Goal: Task Accomplishment & Management: Manage account settings

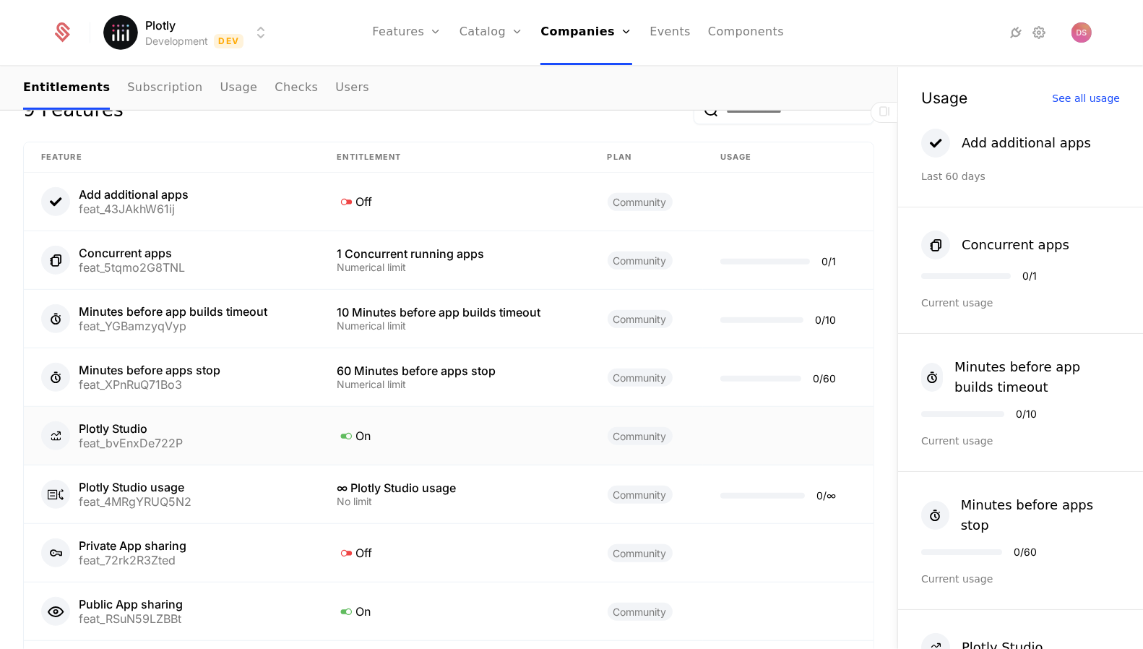
scroll to position [755, 0]
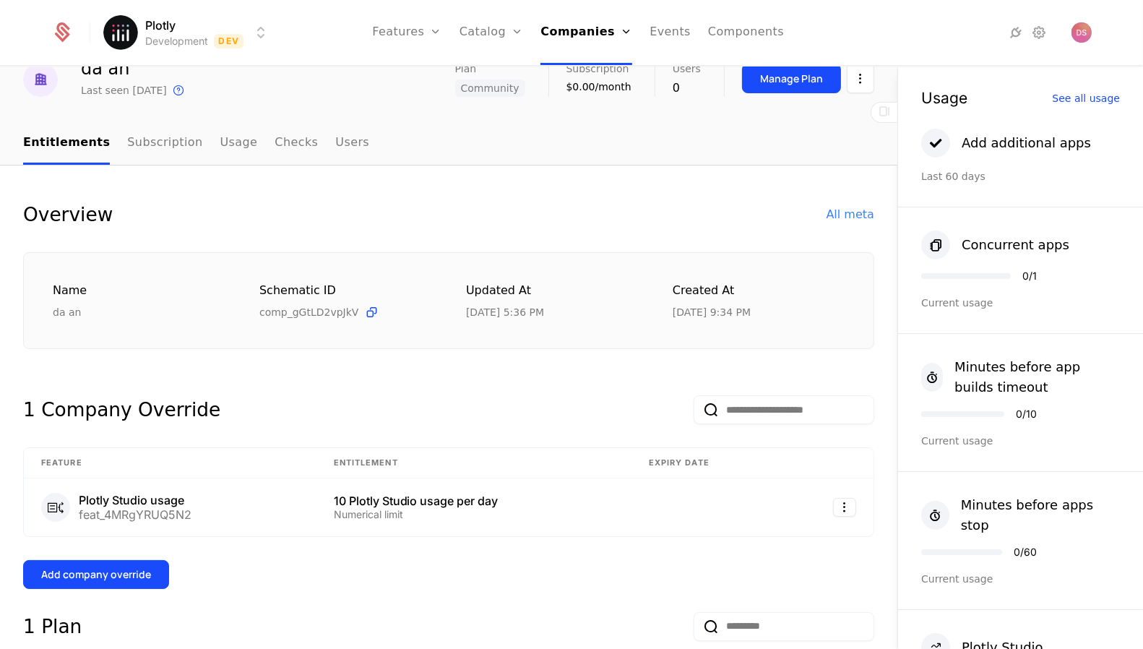
scroll to position [53, 0]
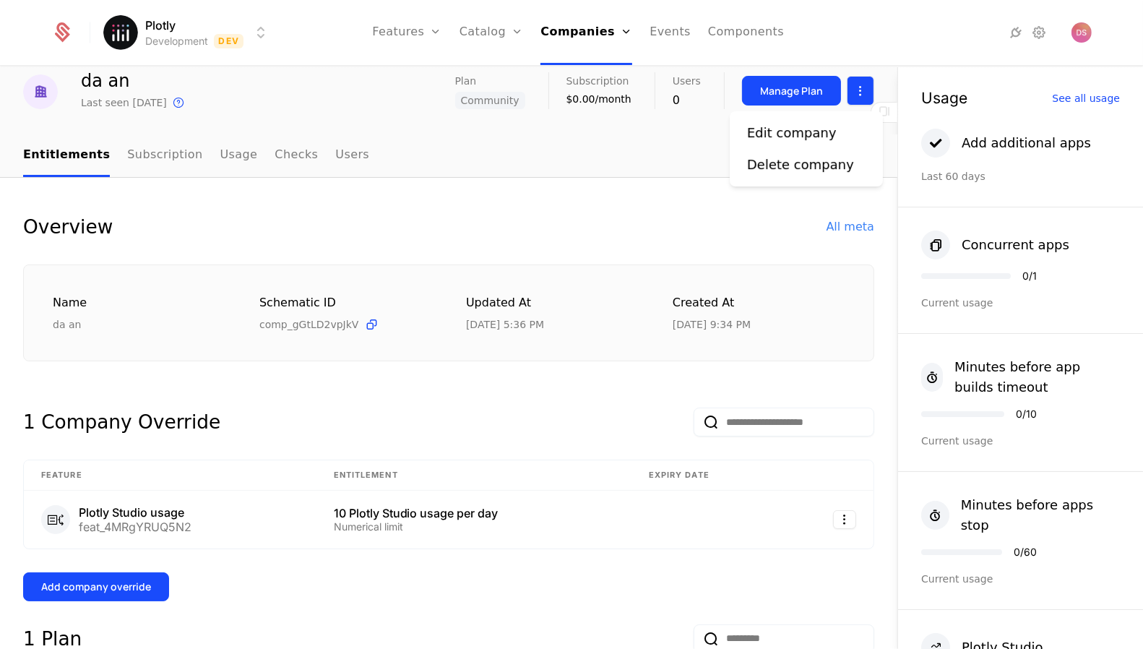
click at [867, 95] on html "Plotly Development Dev Features Features Flags Catalog Plans Add Ons Credits Co…" at bounding box center [571, 324] width 1143 height 649
click at [816, 134] on div "Edit company" at bounding box center [792, 133] width 90 height 20
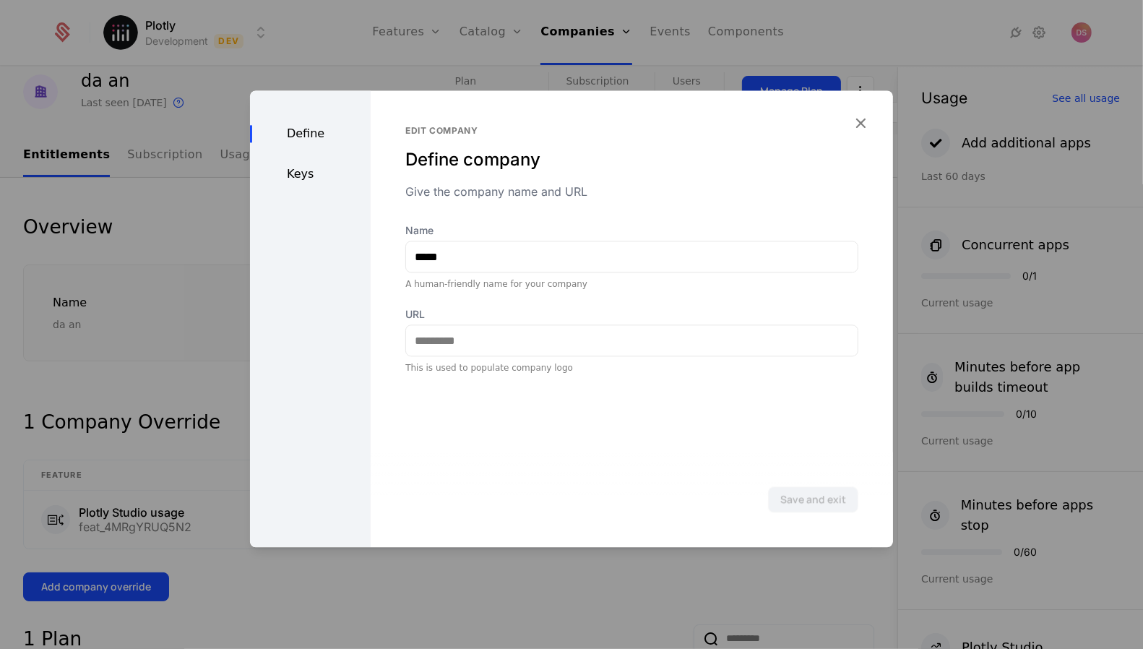
click at [297, 166] on div "Keys" at bounding box center [310, 173] width 121 height 17
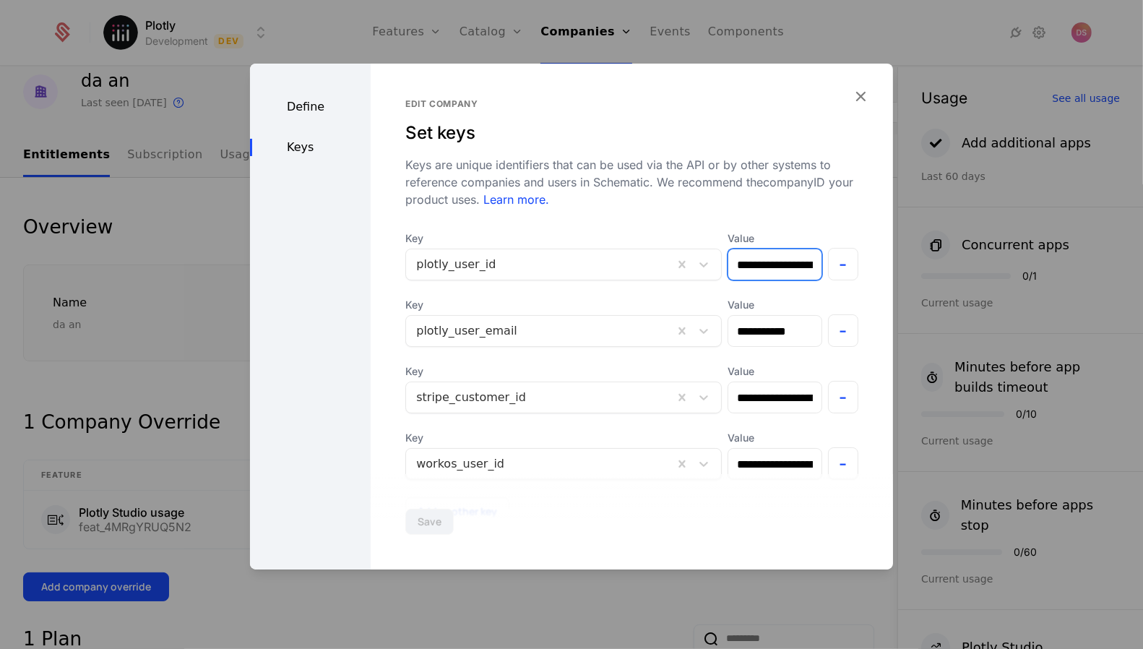
click at [771, 263] on input "**********" at bounding box center [774, 264] width 92 height 30
click at [172, 167] on div at bounding box center [571, 324] width 1143 height 649
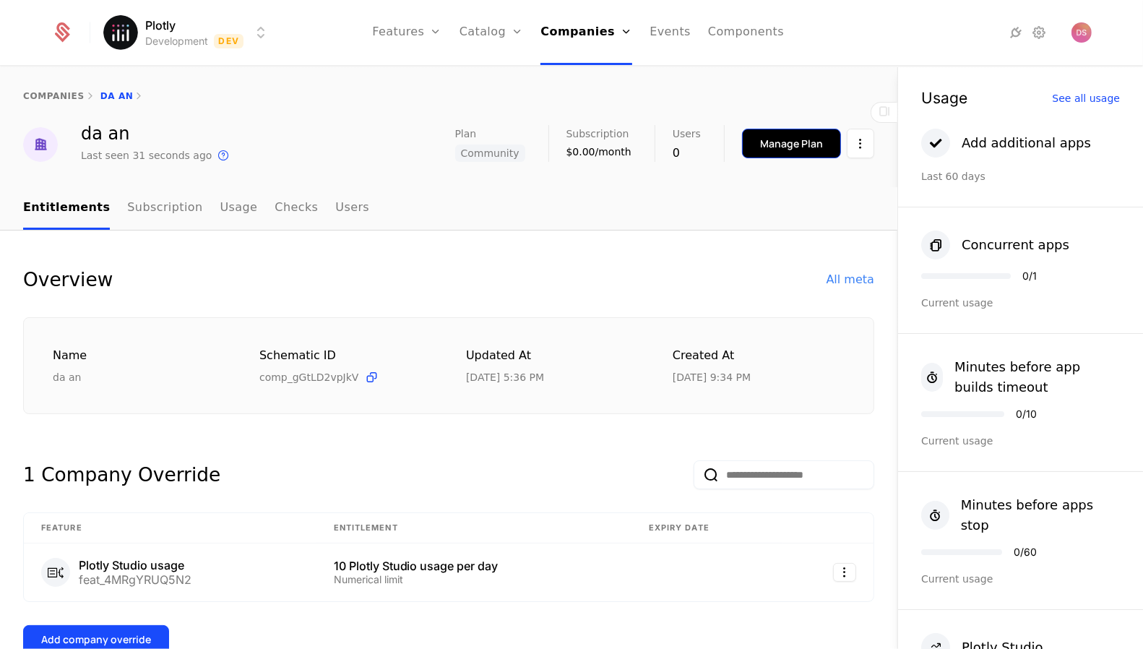
click at [820, 146] on div "Manage Plan" at bounding box center [791, 144] width 63 height 14
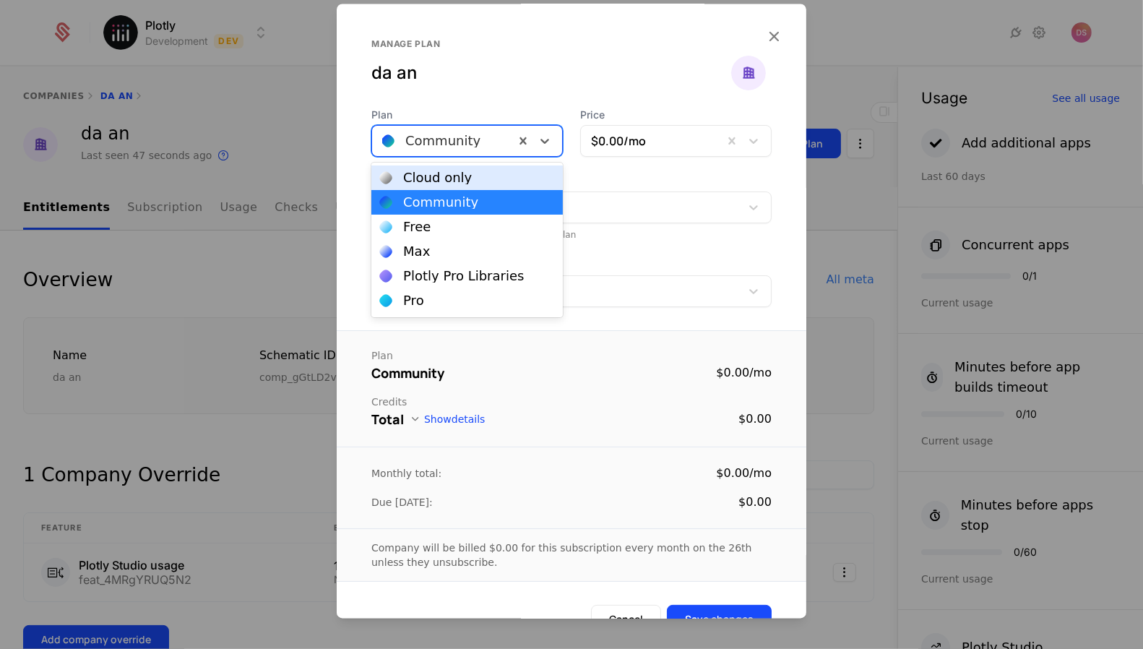
click at [501, 147] on div at bounding box center [443, 141] width 122 height 20
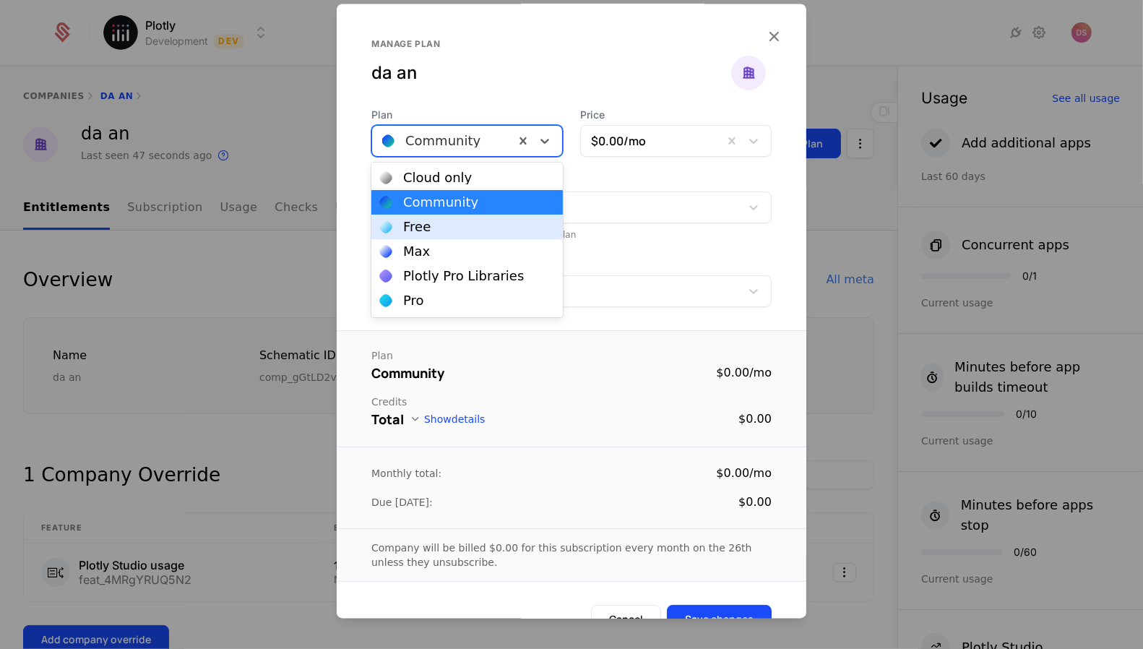
click at [492, 226] on div "Free" at bounding box center [467, 226] width 174 height 13
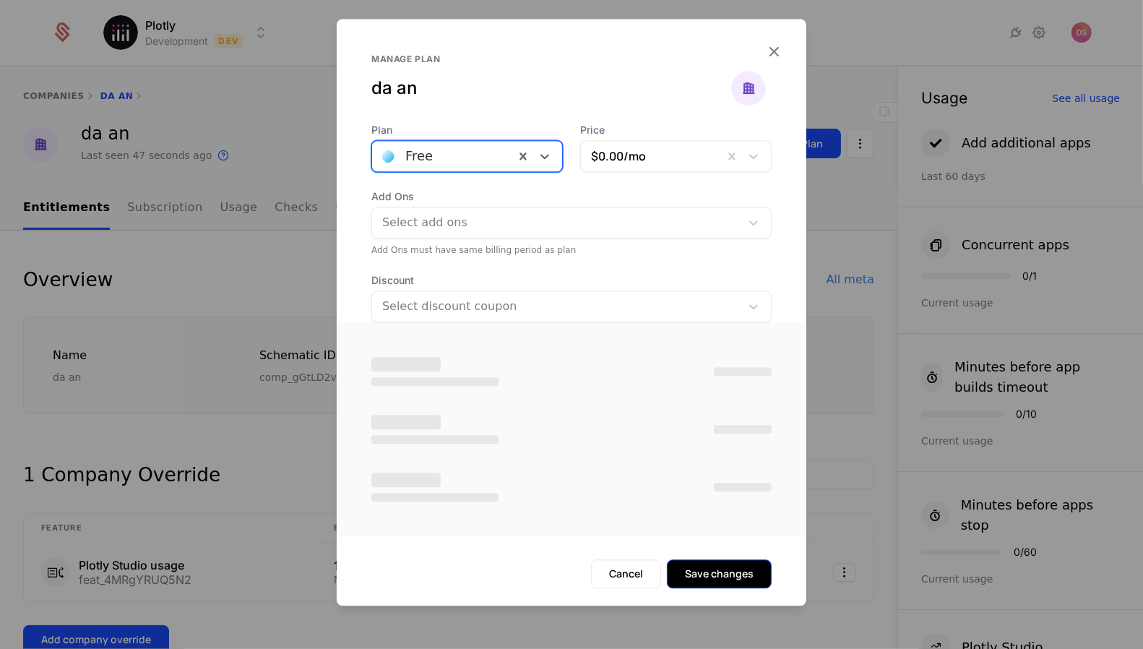
click at [745, 579] on button "Save changes" at bounding box center [719, 573] width 105 height 29
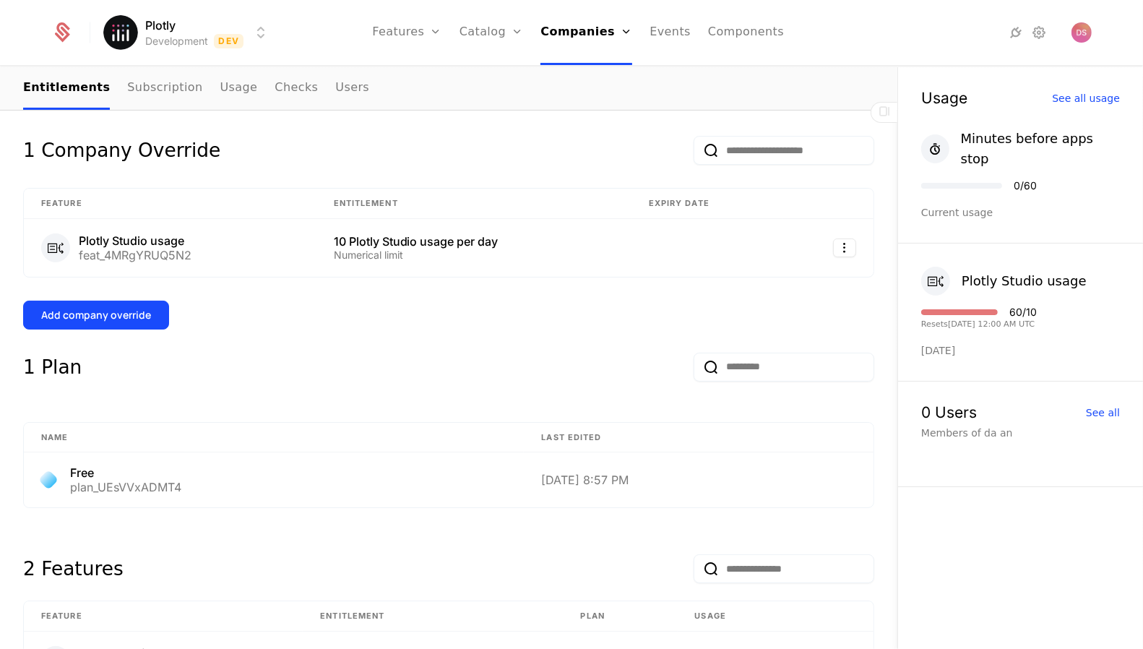
scroll to position [310, 0]
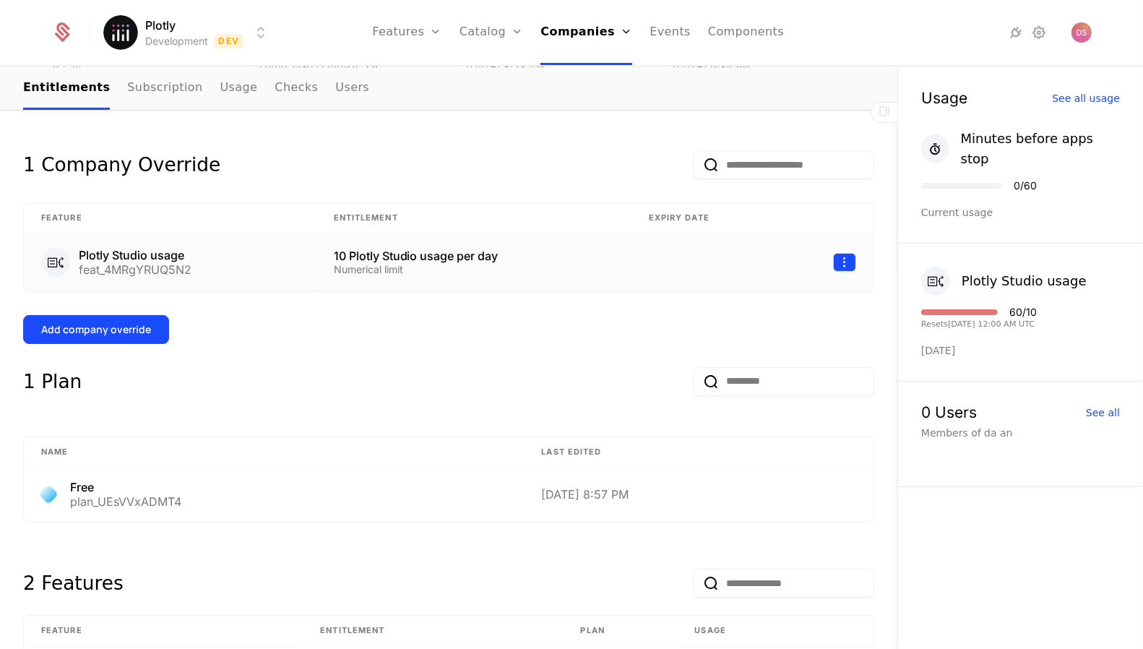
click at [844, 252] on html "Plotly Development Dev Features Features Flags Catalog Plans Add Ons Credits Co…" at bounding box center [571, 324] width 1143 height 649
click at [768, 323] on div "Edit" at bounding box center [784, 328] width 110 height 20
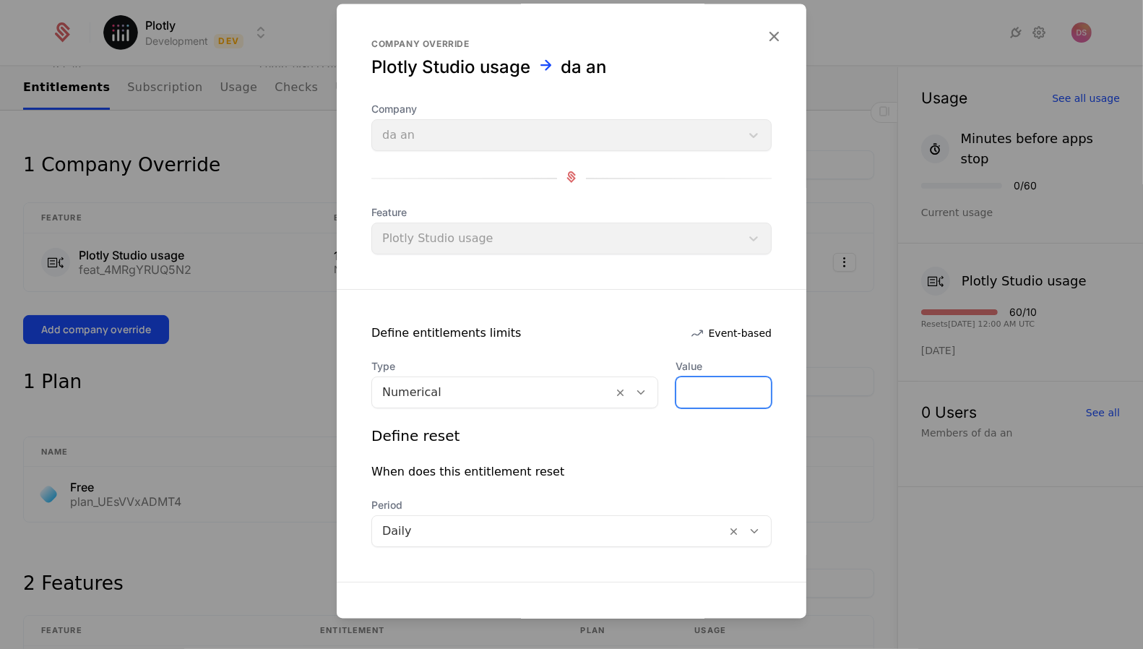
drag, startPoint x: 714, startPoint y: 389, endPoint x: 526, endPoint y: 389, distance: 187.8
click at [526, 389] on div "Type Numerical Value **" at bounding box center [571, 384] width 400 height 49
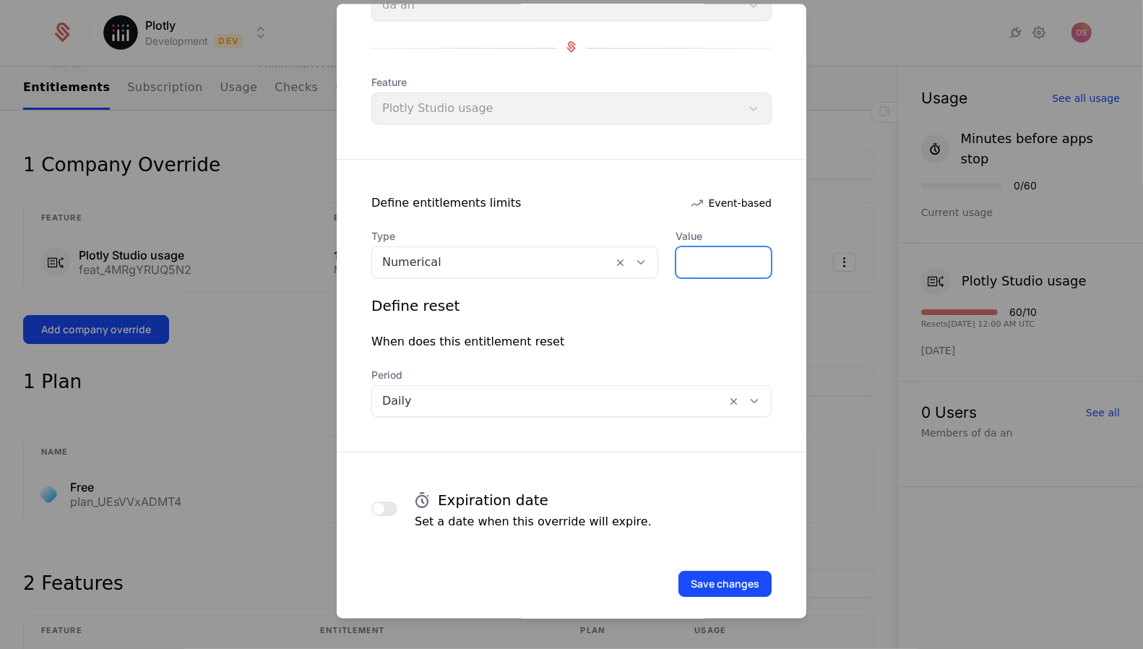
scroll to position [142, 0]
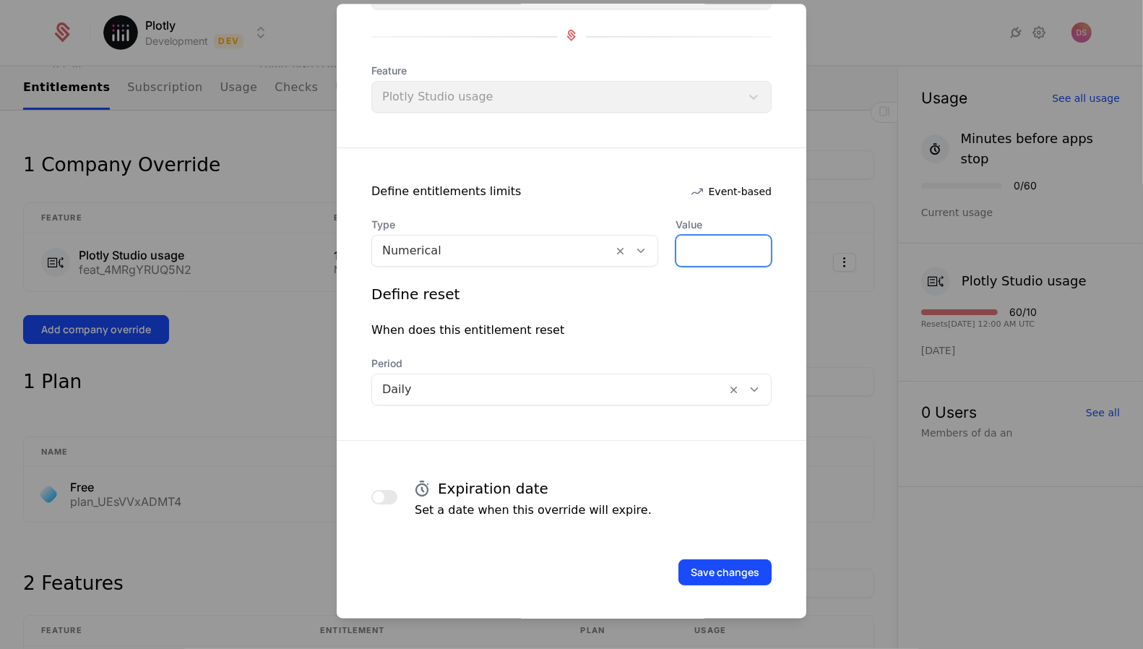
type input "**"
click at [719, 553] on div "Save changes" at bounding box center [571, 552] width 469 height 66
click at [719, 560] on button "Save changes" at bounding box center [724, 572] width 93 height 26
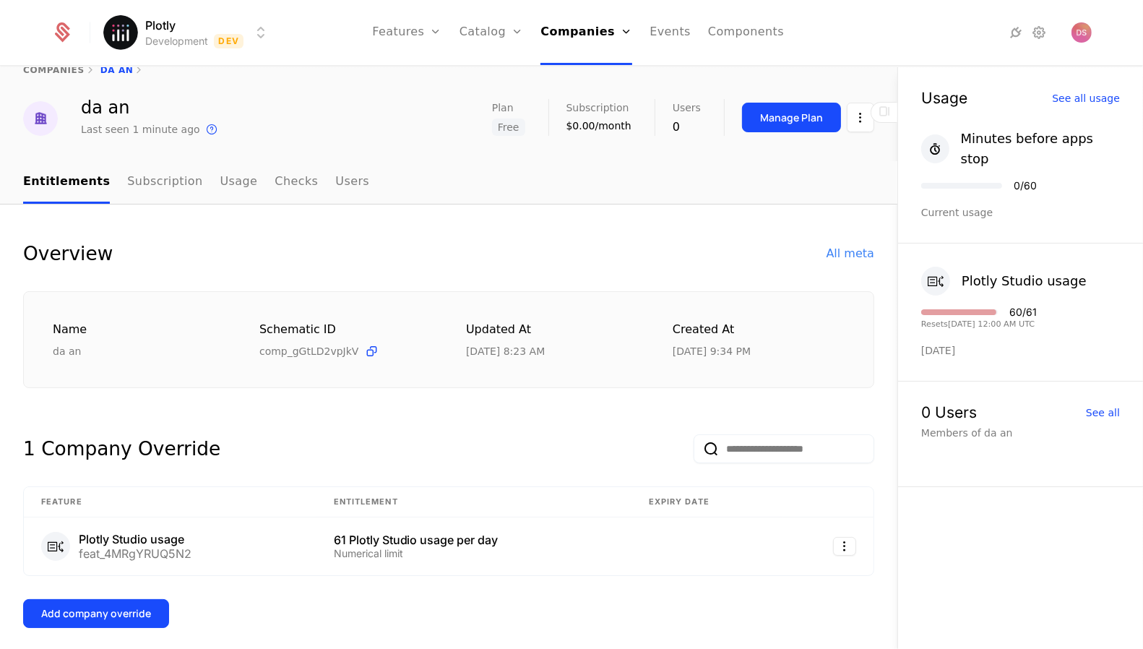
scroll to position [0, 0]
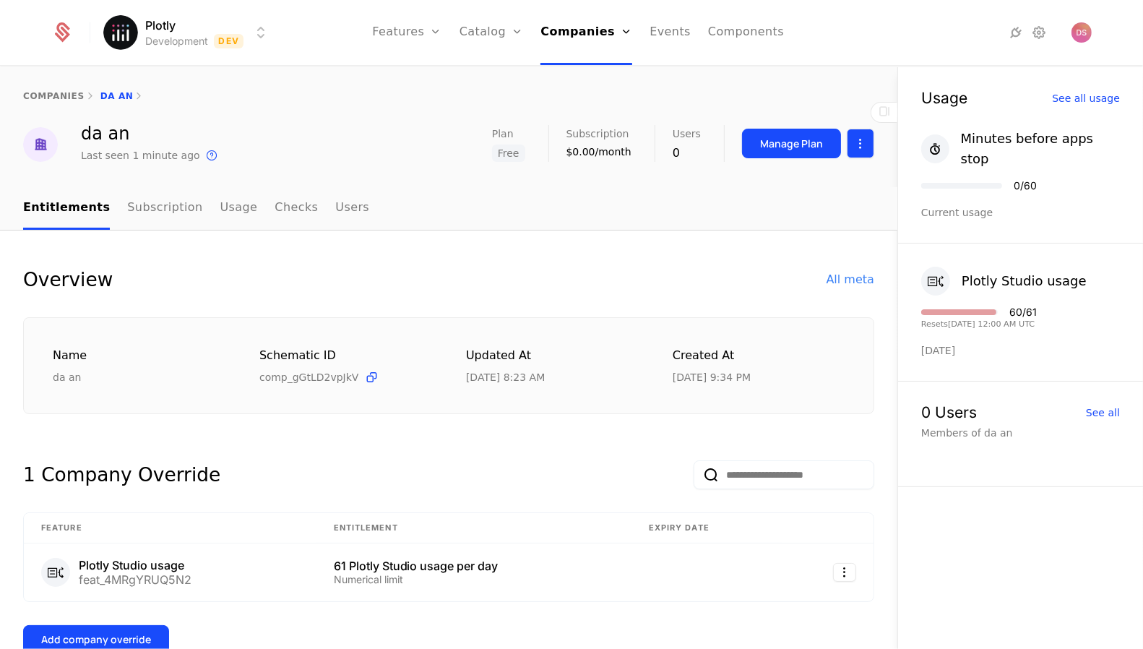
click at [859, 147] on html "Plotly Development Dev Features Features Flags Catalog Plans Add Ons Credits Co…" at bounding box center [571, 324] width 1143 height 649
click at [870, 352] on html "Plotly Development Dev Features Features Flags Catalog Plans Add Ons Credits Co…" at bounding box center [571, 324] width 1143 height 649
click at [833, 583] on td at bounding box center [827, 572] width 91 height 58
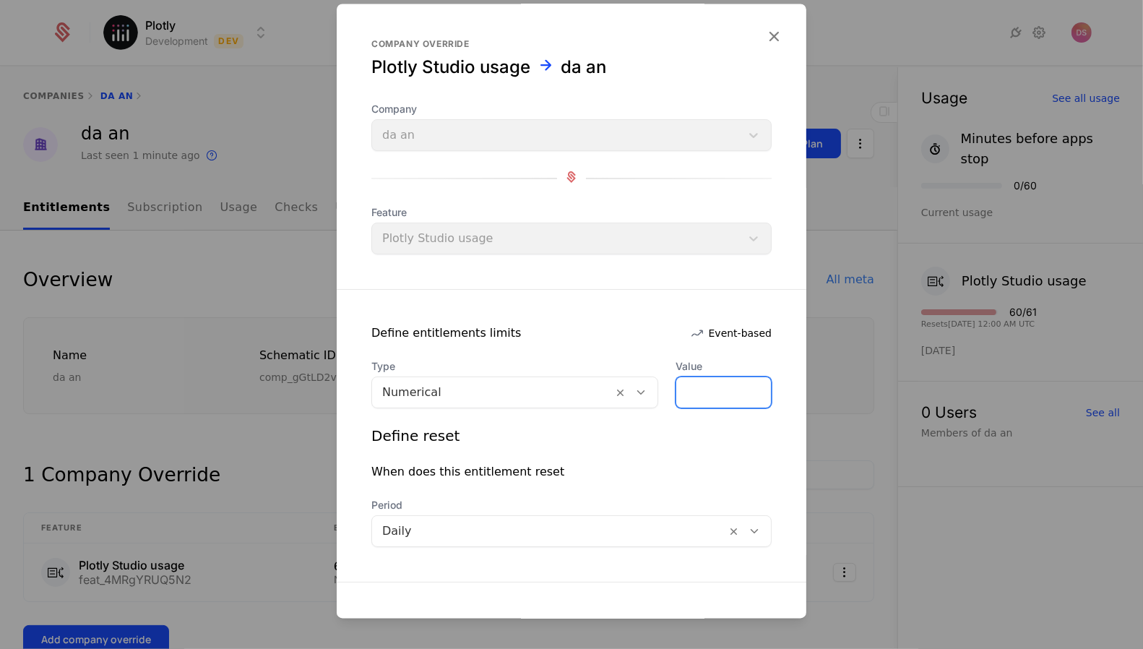
click at [712, 399] on input "**" at bounding box center [723, 393] width 95 height 30
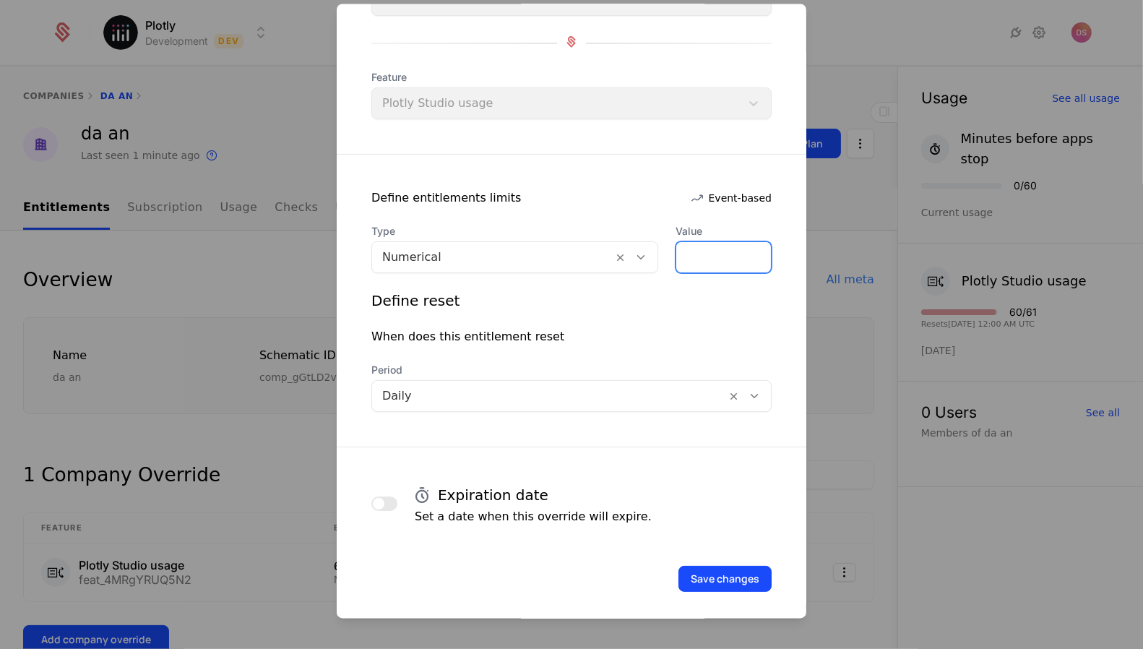
scroll to position [142, 0]
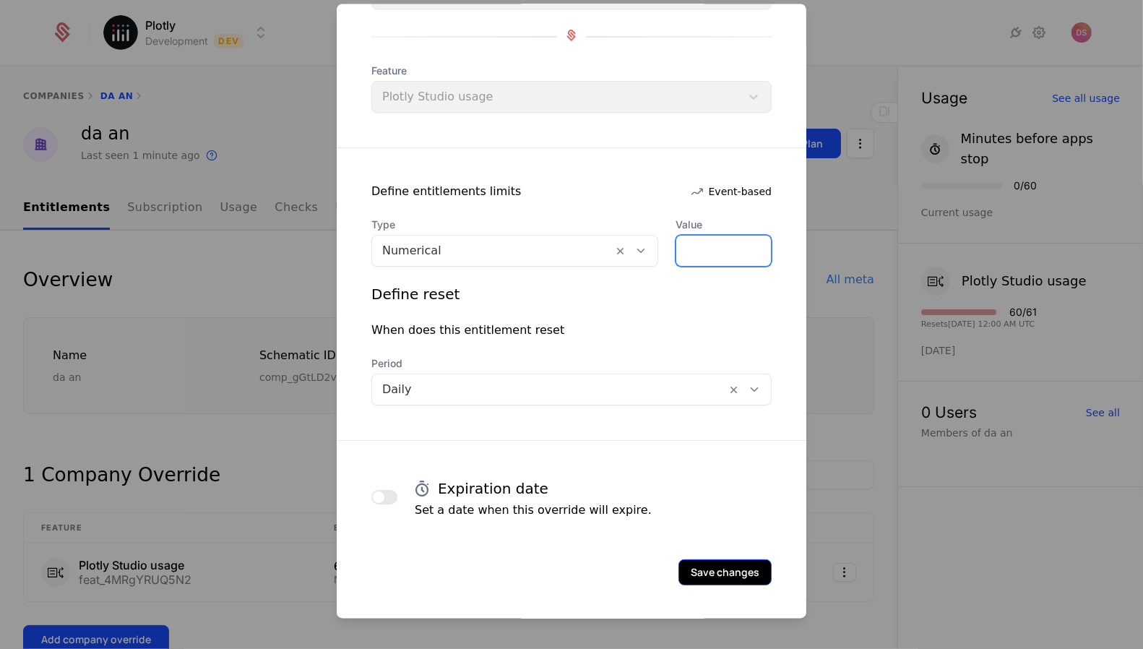
type input "**"
click at [735, 559] on button "Save changes" at bounding box center [724, 572] width 93 height 26
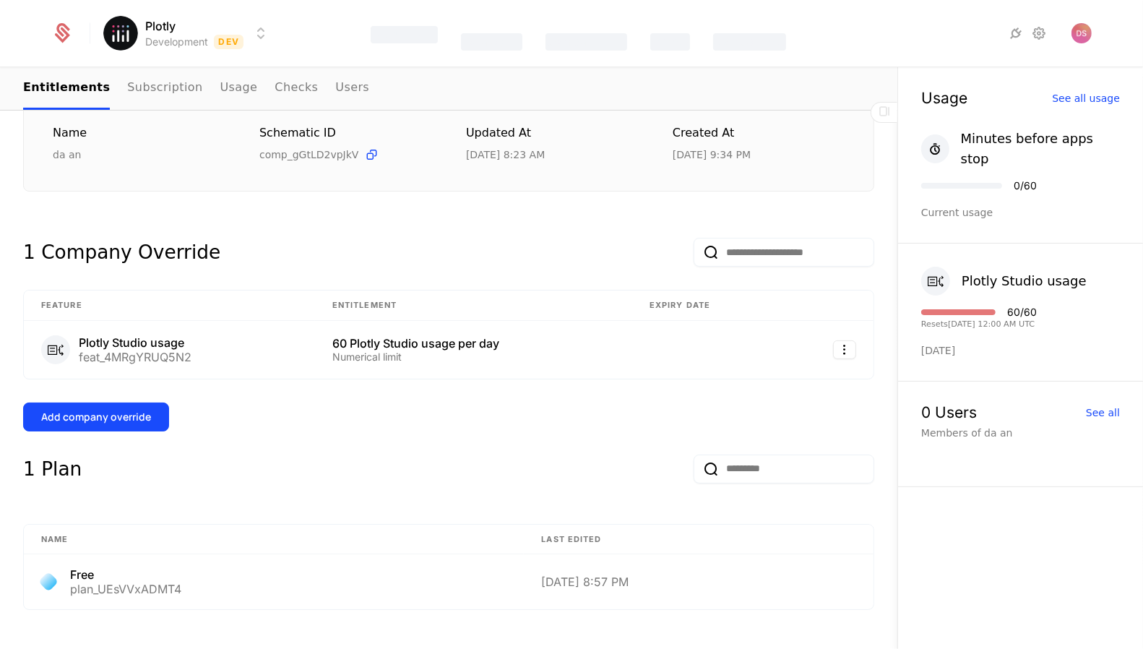
scroll to position [0, 0]
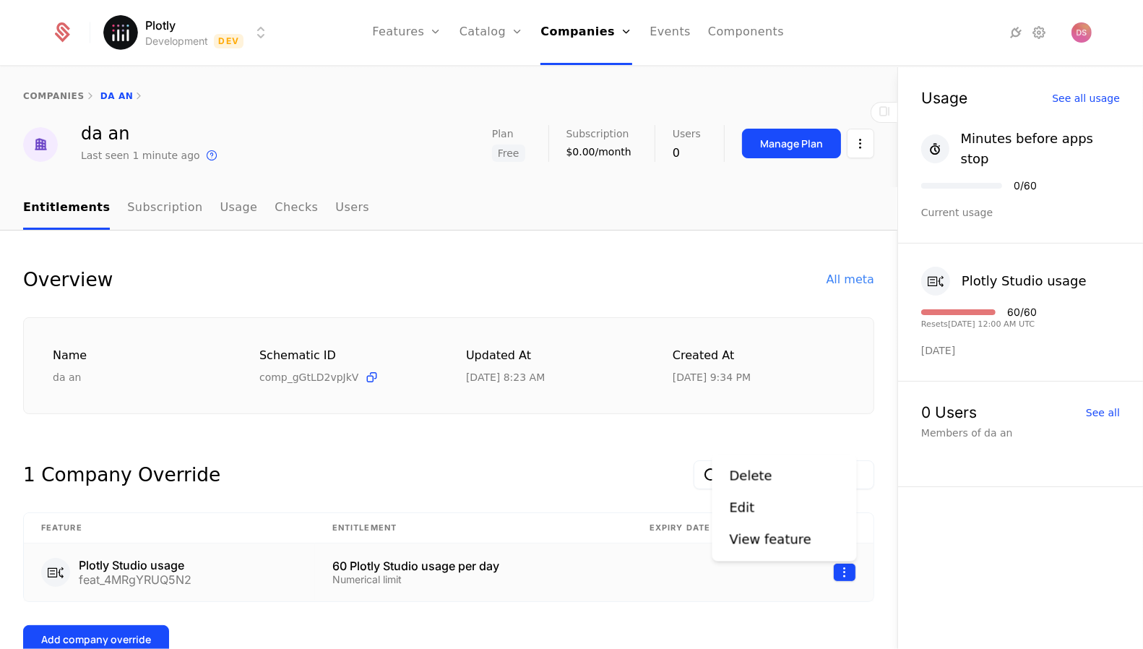
click at [834, 566] on html "Plotly Development Dev Features Features Flags Catalog Plans Add Ons Credits Co…" at bounding box center [571, 324] width 1143 height 649
click at [797, 500] on div "Edit" at bounding box center [784, 508] width 110 height 20
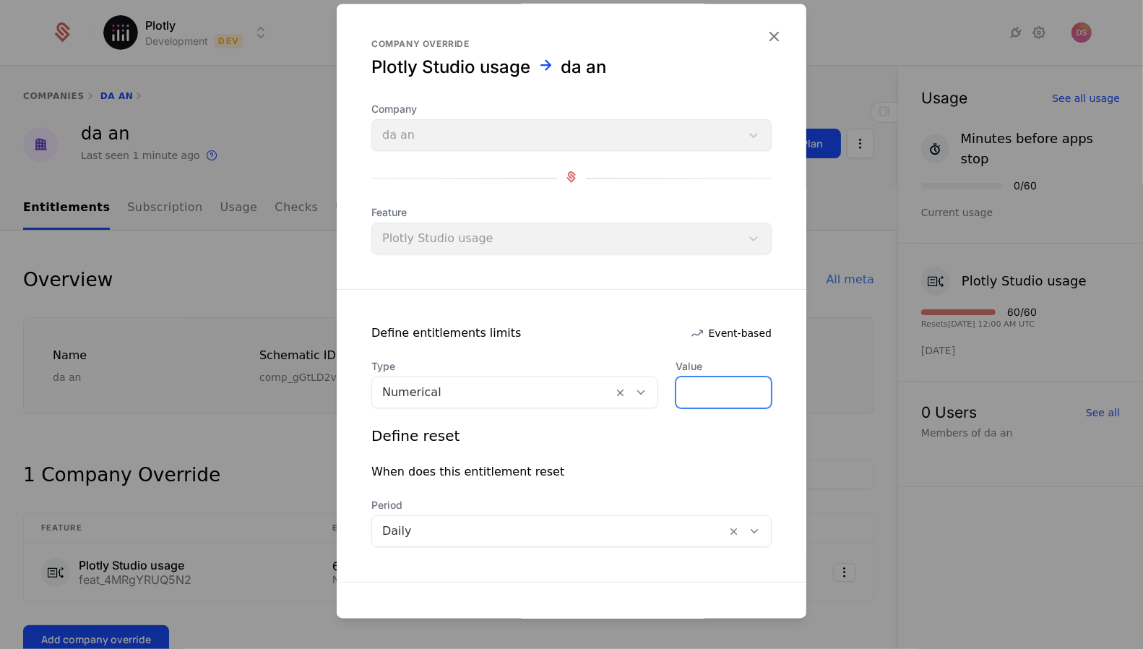
drag, startPoint x: 713, startPoint y: 394, endPoint x: 570, endPoint y: 389, distance: 143.1
click at [570, 392] on div "Type Numerical Value **" at bounding box center [571, 384] width 400 height 49
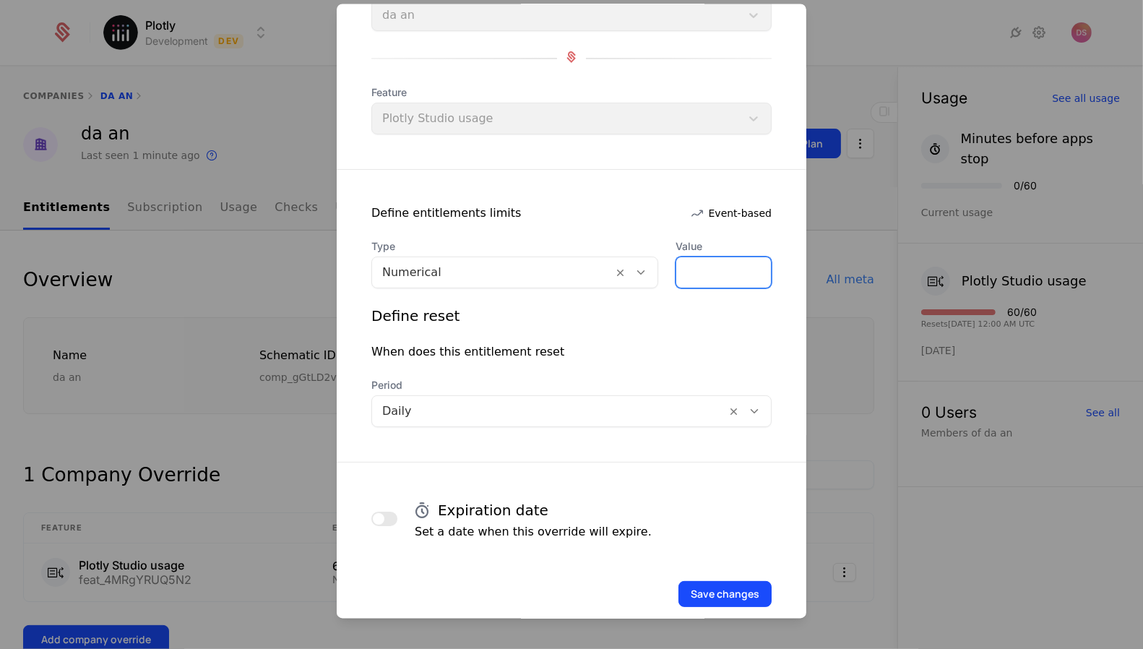
scroll to position [142, 0]
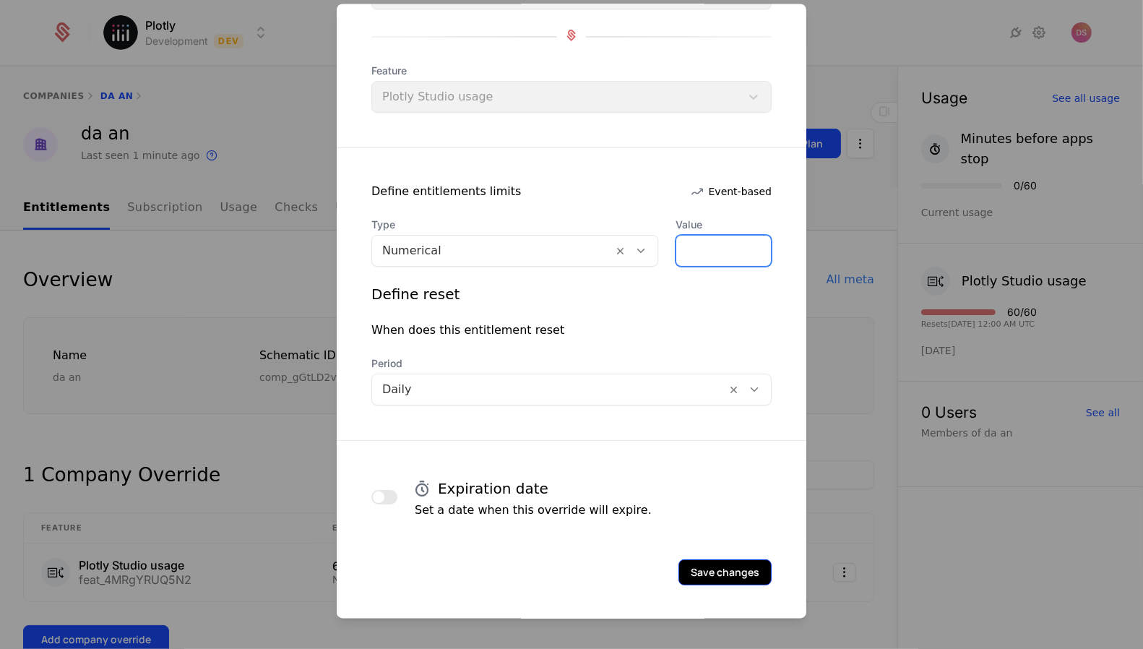
type input "***"
click at [703, 568] on button "Save changes" at bounding box center [724, 572] width 93 height 26
